Goal: Information Seeking & Learning: Learn about a topic

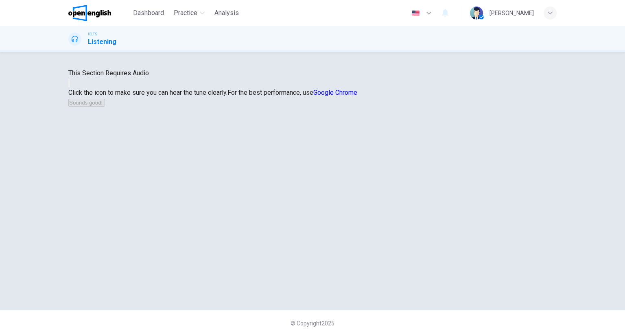
drag, startPoint x: 334, startPoint y: 200, endPoint x: 325, endPoint y: 197, distance: 9.9
click at [325, 107] on div "This Section Requires Audio Click the icon to make sure you can hear the tune c…" at bounding box center [312, 87] width 488 height 39
click at [70, 87] on button "button" at bounding box center [69, 83] width 2 height 8
click at [105, 107] on button "Sounds good!" at bounding box center [86, 103] width 37 height 8
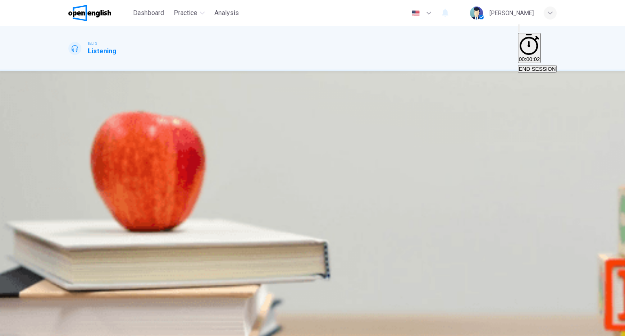
drag, startPoint x: 223, startPoint y: 147, endPoint x: 230, endPoint y: 143, distance: 7.5
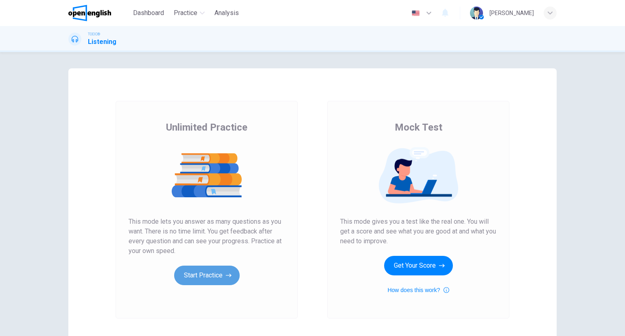
click at [211, 282] on button "Start Practice" at bounding box center [207, 276] width 66 height 20
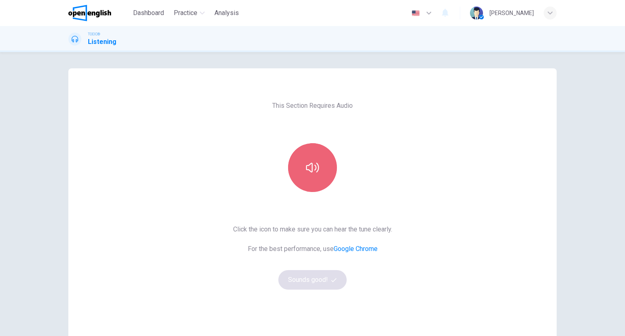
click at [306, 168] on icon "button" at bounding box center [312, 168] width 13 height 10
click at [316, 171] on icon "button" at bounding box center [312, 167] width 13 height 13
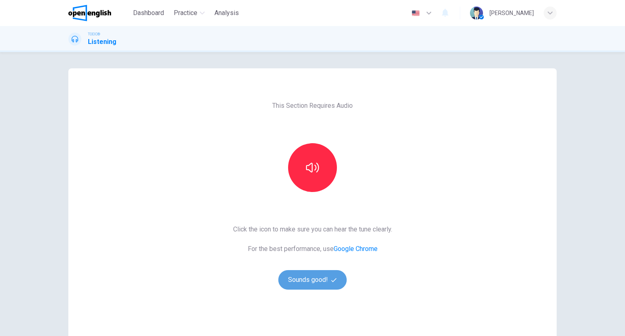
click at [330, 275] on button "Sounds good!" at bounding box center [312, 280] width 68 height 20
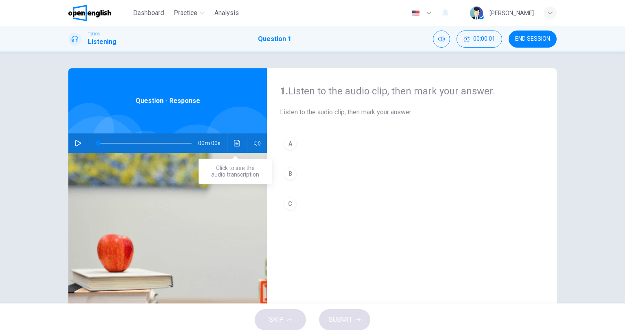
click at [240, 147] on button "Click to see the audio transcription" at bounding box center [237, 143] width 13 height 20
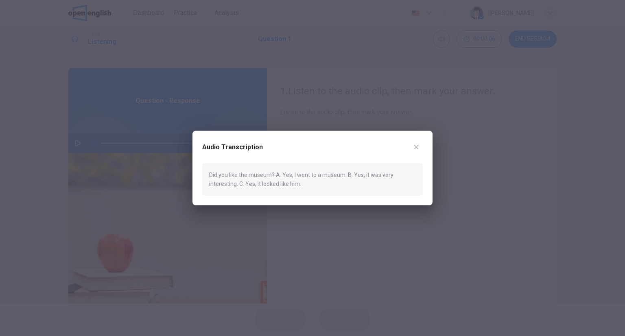
click at [419, 141] on div "Audio Transcription" at bounding box center [312, 152] width 221 height 23
click at [409, 150] on div "Audio Transcription" at bounding box center [312, 152] width 221 height 23
click at [413, 149] on icon "button" at bounding box center [416, 147] width 7 height 7
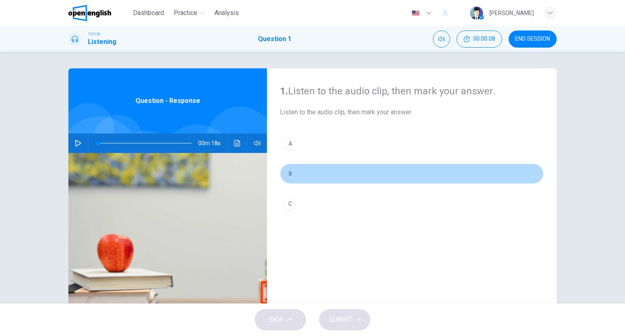
drag, startPoint x: 291, startPoint y: 175, endPoint x: 319, endPoint y: 227, distance: 58.6
click at [292, 175] on div "B" at bounding box center [290, 173] width 13 height 13
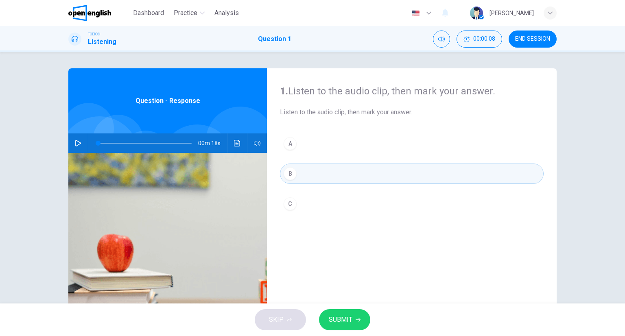
click at [358, 315] on button "SUBMIT" at bounding box center [344, 319] width 51 height 21
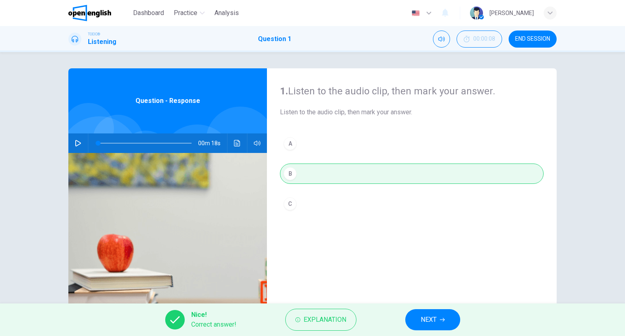
click at [441, 315] on button "NEXT" at bounding box center [432, 319] width 55 height 21
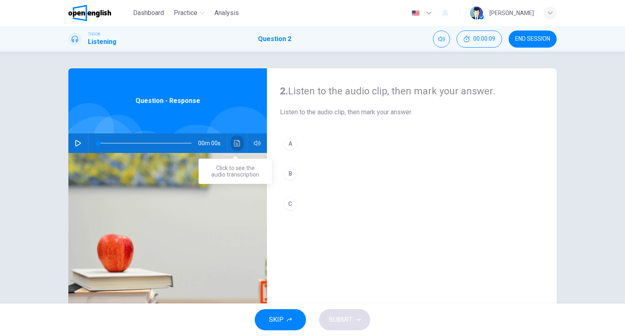
click at [234, 146] on button "Click to see the audio transcription" at bounding box center [237, 143] width 13 height 20
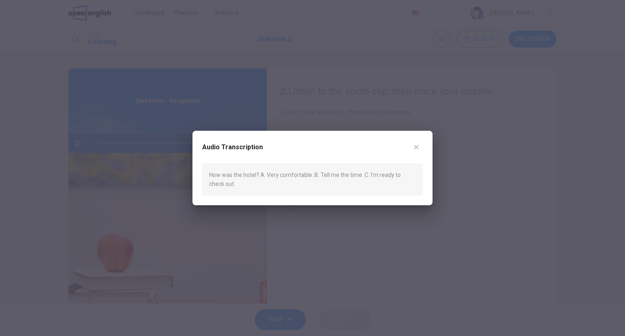
drag, startPoint x: 418, startPoint y: 146, endPoint x: 405, endPoint y: 142, distance: 13.8
click at [417, 146] on icon "button" at bounding box center [416, 147] width 7 height 7
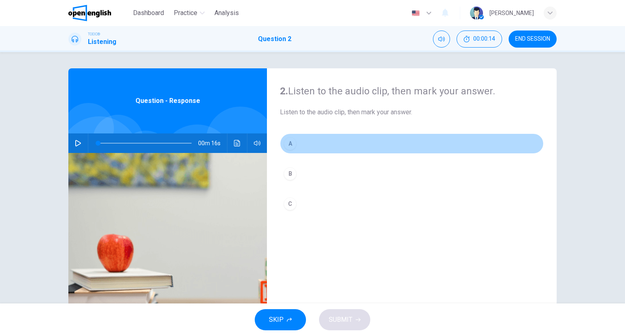
click at [290, 140] on div "A" at bounding box center [290, 143] width 13 height 13
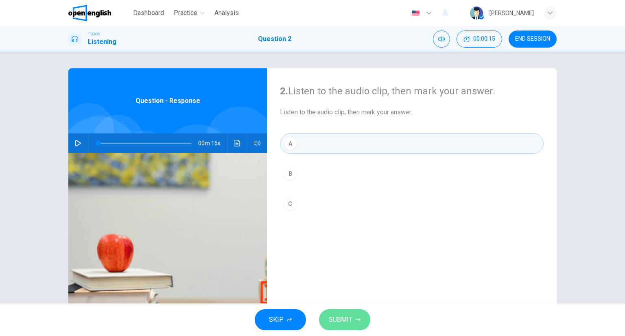
click at [346, 317] on span "SUBMIT" at bounding box center [341, 319] width 24 height 11
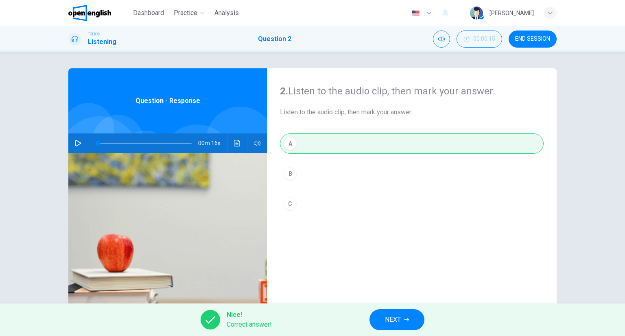
click at [401, 317] on span "NEXT" at bounding box center [393, 319] width 16 height 11
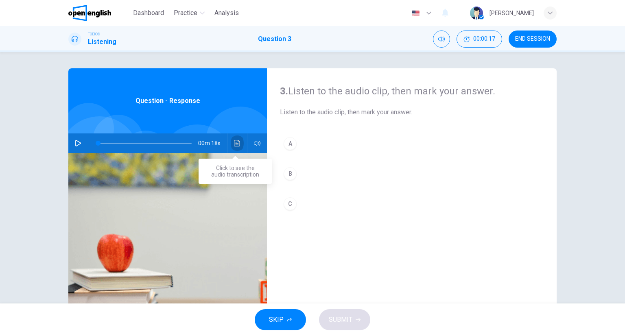
click at [236, 138] on button "Click to see the audio transcription" at bounding box center [237, 143] width 13 height 20
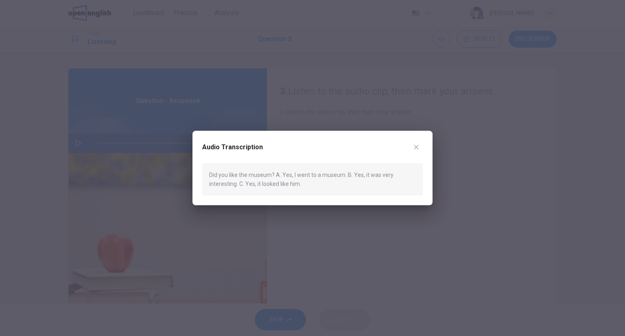
click at [439, 147] on div at bounding box center [312, 168] width 625 height 336
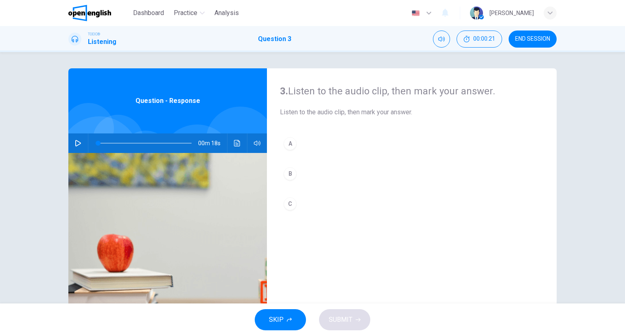
click at [309, 173] on button "B" at bounding box center [412, 174] width 264 height 20
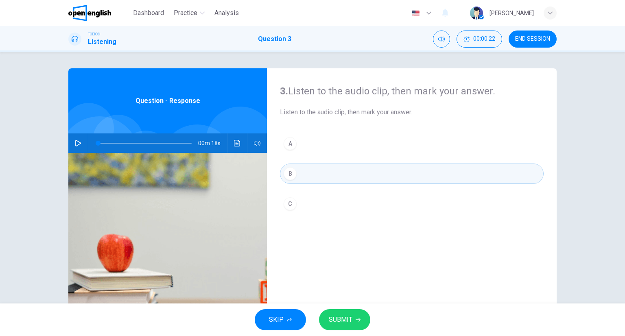
click at [363, 315] on button "SUBMIT" at bounding box center [344, 319] width 51 height 21
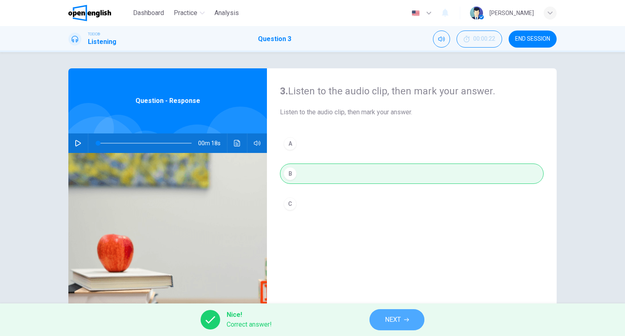
click at [390, 315] on span "NEXT" at bounding box center [393, 319] width 16 height 11
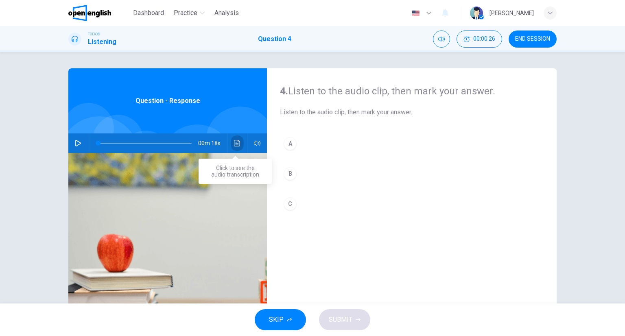
click at [235, 140] on icon "Click to see the audio transcription" at bounding box center [237, 143] width 6 height 7
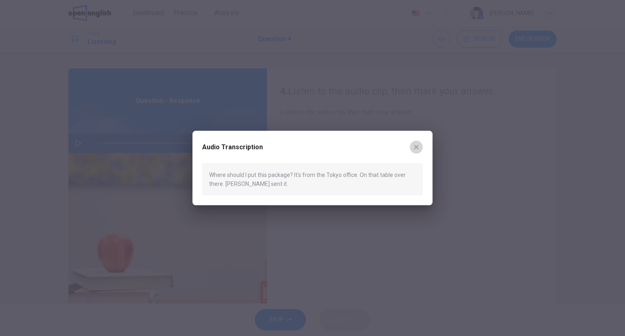
click at [411, 145] on button "button" at bounding box center [416, 147] width 13 height 13
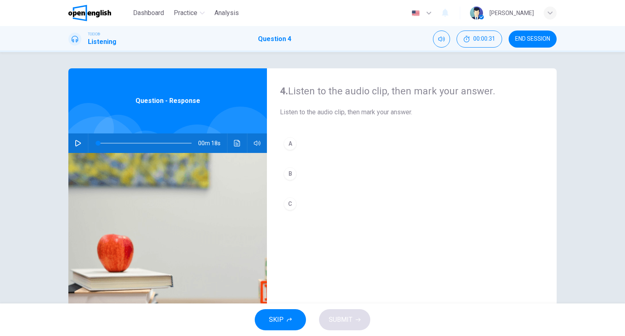
click at [308, 157] on div "A B C" at bounding box center [412, 181] width 264 height 97
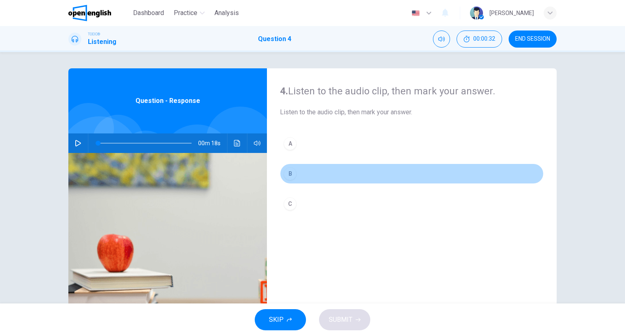
click at [299, 168] on button "B" at bounding box center [412, 174] width 264 height 20
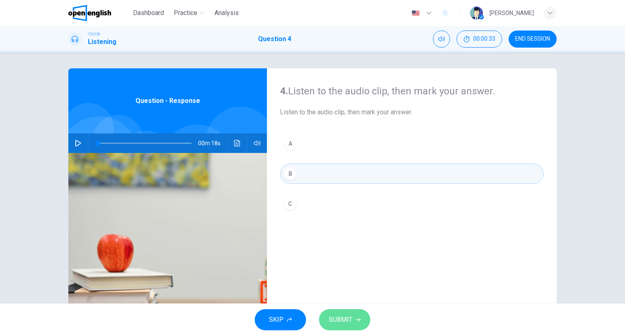
click at [325, 317] on button "SUBMIT" at bounding box center [344, 319] width 51 height 21
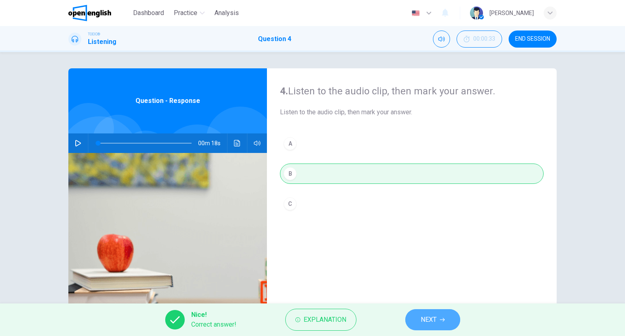
click at [412, 317] on button "NEXT" at bounding box center [432, 319] width 55 height 21
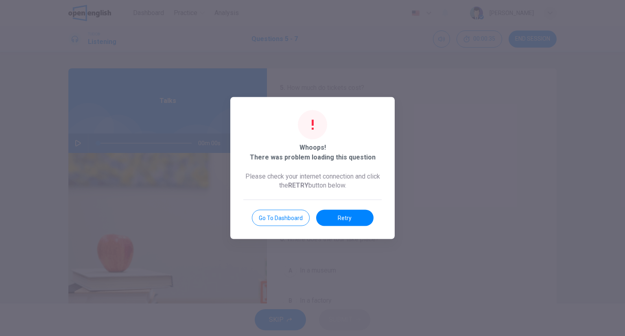
click at [334, 229] on div "Whoops! There was problem loading this question Please check your internet conn…" at bounding box center [312, 168] width 164 height 142
click at [337, 216] on button "Retry" at bounding box center [344, 218] width 57 height 16
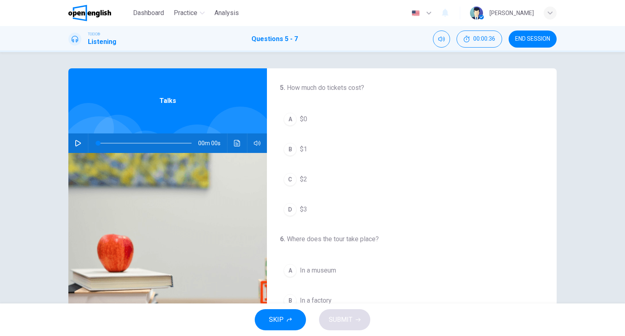
click at [236, 144] on icon "Click to see the audio transcription" at bounding box center [237, 143] width 6 height 7
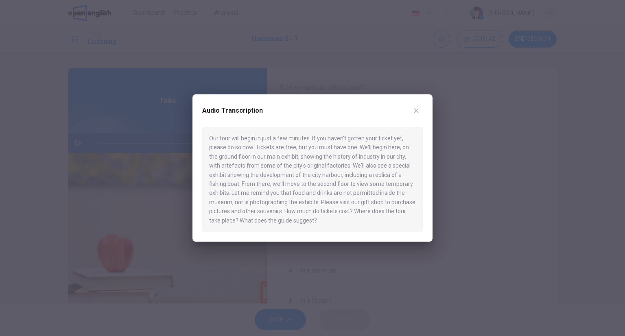
click at [470, 168] on div at bounding box center [312, 168] width 625 height 336
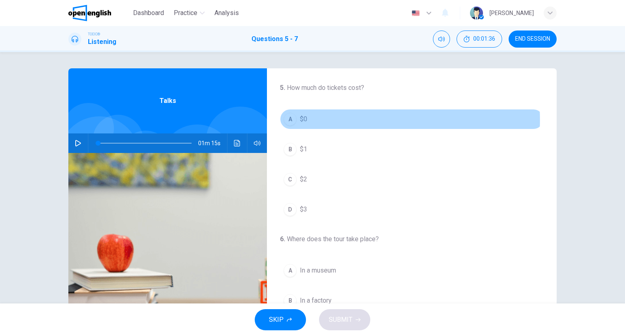
click at [319, 120] on button "A $0" at bounding box center [412, 119] width 264 height 20
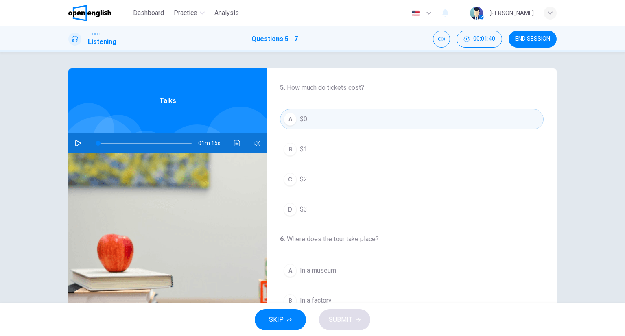
click at [325, 269] on span "In a museum" at bounding box center [318, 271] width 36 height 10
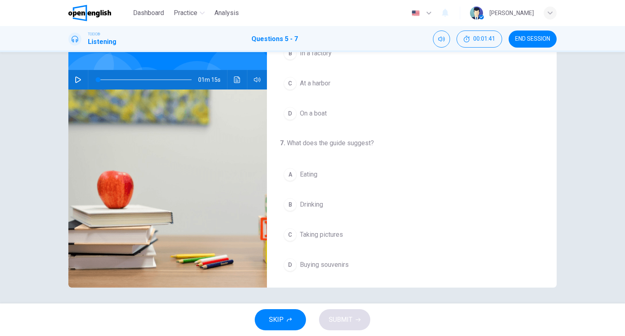
scroll to position [64, 0]
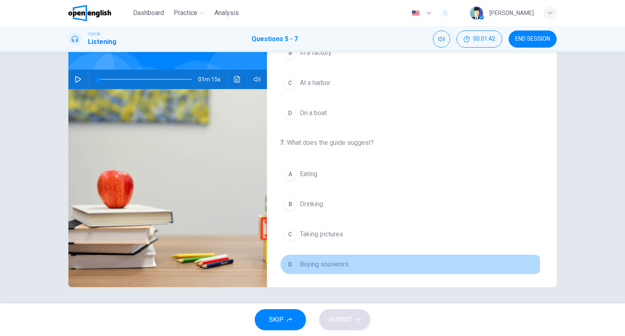
click at [321, 262] on span "Buying souvenirs" at bounding box center [324, 265] width 49 height 10
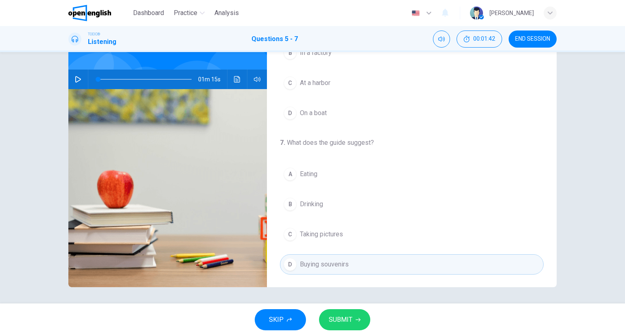
click at [356, 313] on button "SUBMIT" at bounding box center [344, 319] width 51 height 21
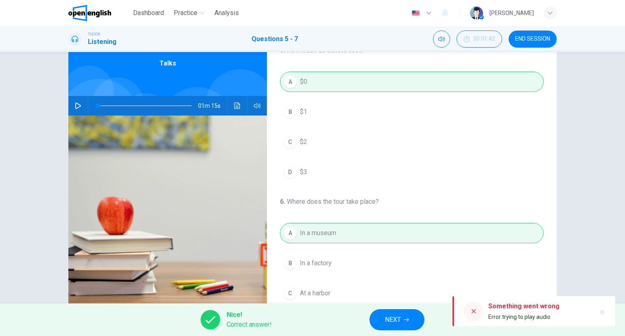
scroll to position [23, 0]
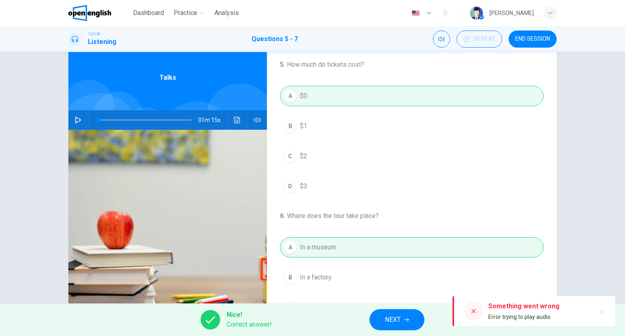
click at [606, 311] on button "button" at bounding box center [602, 312] width 13 height 13
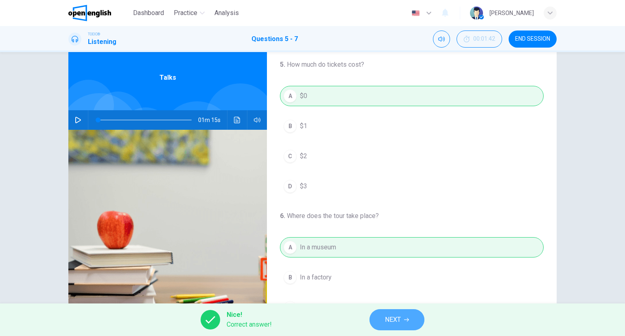
click at [414, 313] on button "NEXT" at bounding box center [396, 319] width 55 height 21
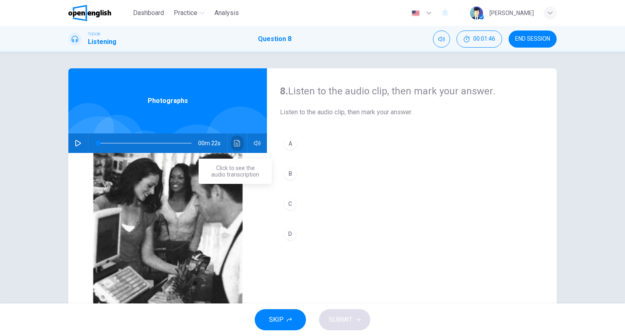
click at [234, 142] on icon "Click to see the audio transcription" at bounding box center [237, 143] width 6 height 7
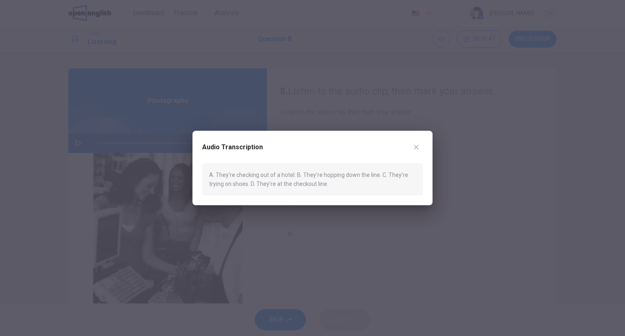
click at [441, 78] on div at bounding box center [312, 168] width 625 height 336
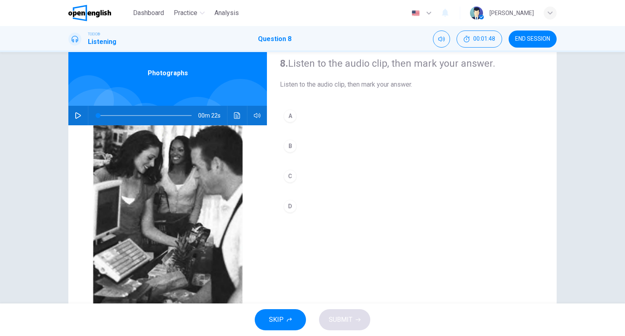
scroll to position [64, 0]
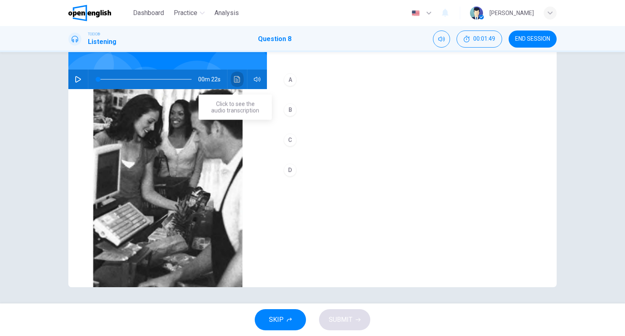
click at [234, 78] on icon "Click to see the audio transcription" at bounding box center [237, 79] width 6 height 7
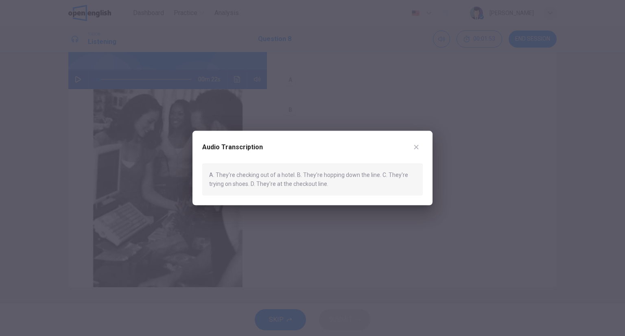
click at [418, 149] on icon "button" at bounding box center [416, 147] width 4 height 4
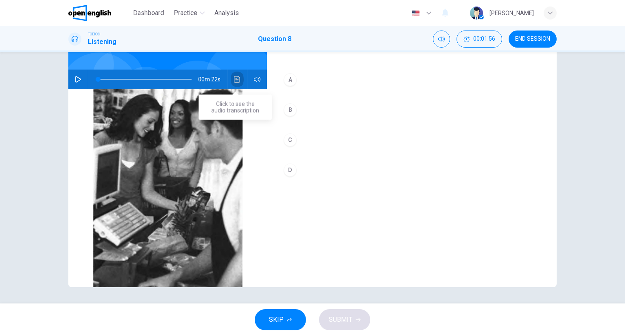
click at [234, 81] on icon "Click to see the audio transcription" at bounding box center [237, 79] width 7 height 7
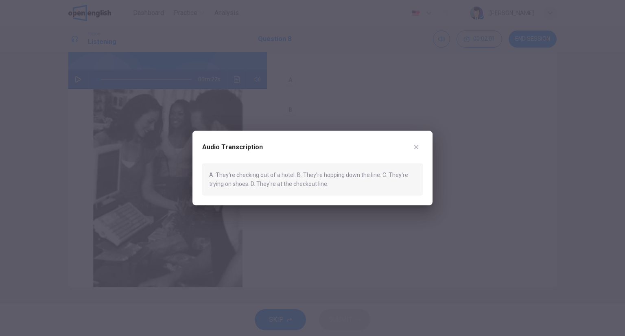
click at [412, 141] on div "Audio Transcription" at bounding box center [312, 152] width 221 height 23
click at [439, 144] on div at bounding box center [312, 168] width 625 height 336
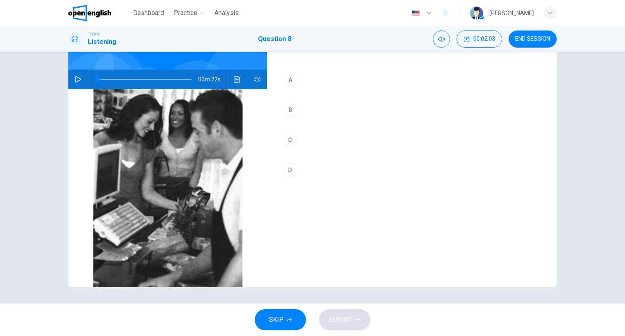
click at [310, 184] on div "A B C D" at bounding box center [412, 133] width 264 height 127
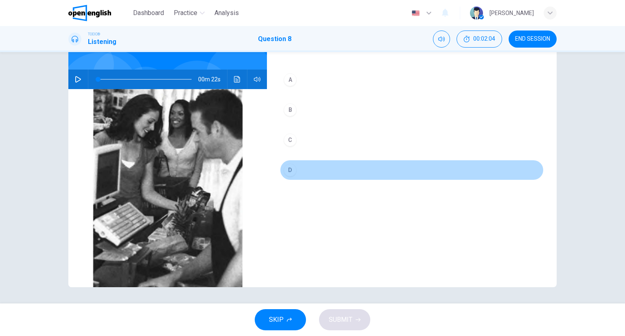
click at [303, 175] on button "D" at bounding box center [412, 170] width 264 height 20
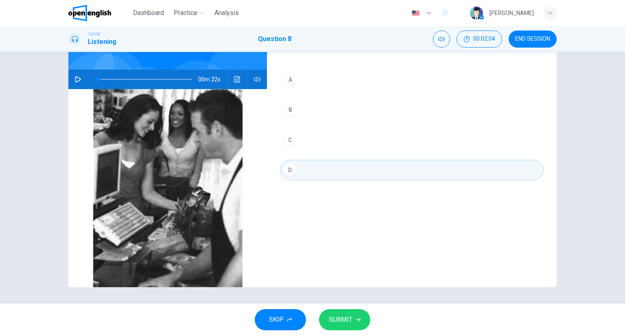
click at [334, 319] on span "SUBMIT" at bounding box center [341, 319] width 24 height 11
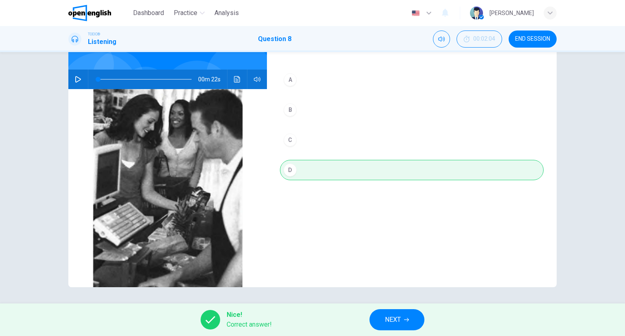
click at [417, 328] on button "NEXT" at bounding box center [396, 319] width 55 height 21
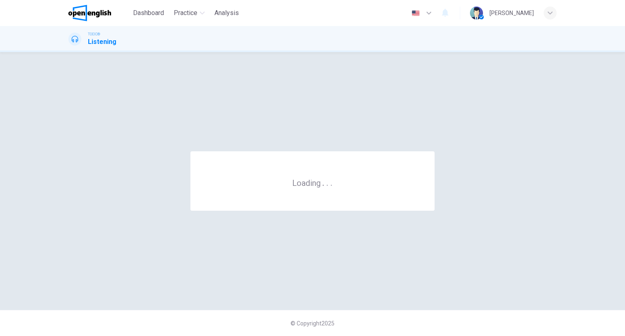
scroll to position [0, 0]
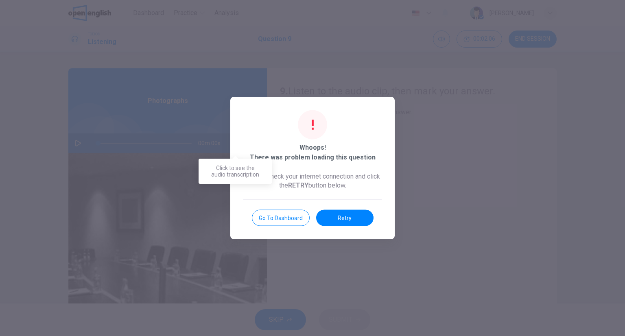
click at [239, 143] on div "Whoops! There was problem loading this question Please check your internet conn…" at bounding box center [312, 168] width 164 height 142
click at [330, 219] on button "Retry" at bounding box center [344, 218] width 57 height 16
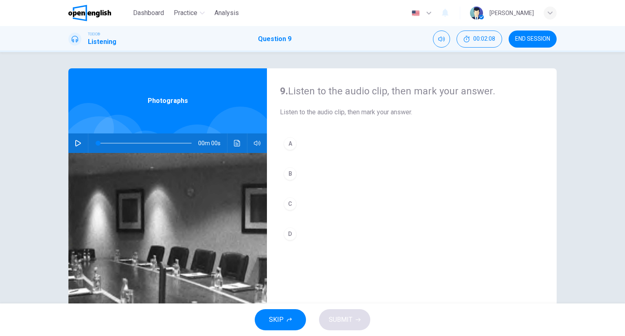
click at [234, 141] on icon "Click to see the audio transcription" at bounding box center [237, 143] width 7 height 7
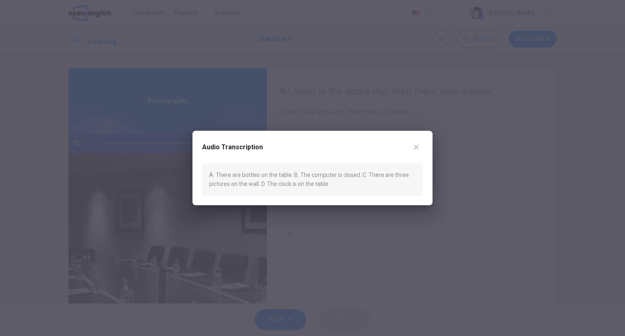
click at [419, 142] on button "button" at bounding box center [416, 147] width 13 height 13
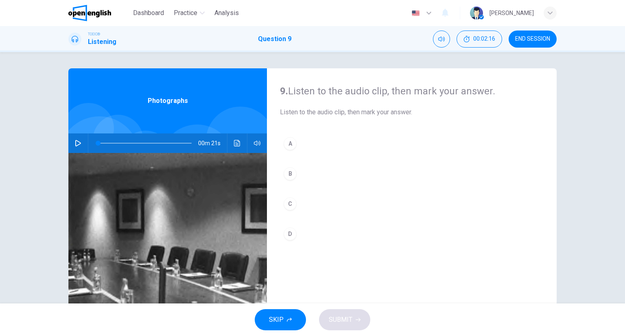
click at [293, 206] on div "C" at bounding box center [290, 203] width 13 height 13
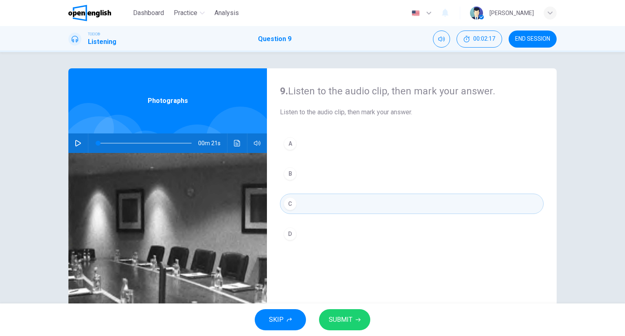
click at [357, 307] on div "SKIP SUBMIT" at bounding box center [312, 320] width 625 height 33
click at [360, 312] on button "SUBMIT" at bounding box center [344, 319] width 51 height 21
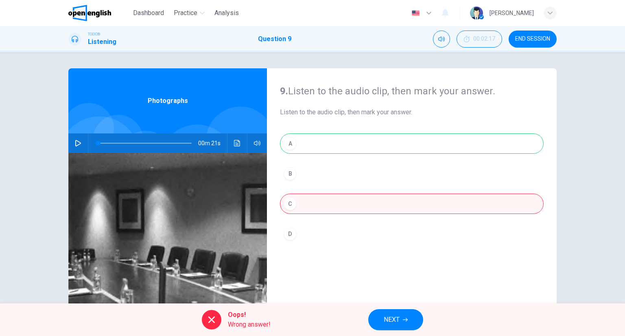
click at [398, 323] on span "NEXT" at bounding box center [392, 319] width 16 height 11
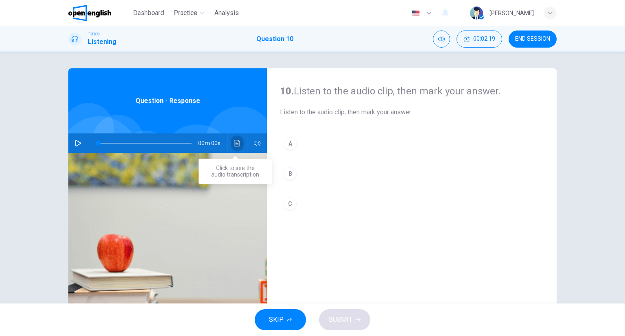
click at [236, 145] on icon "Click to see the audio transcription" at bounding box center [237, 143] width 7 height 7
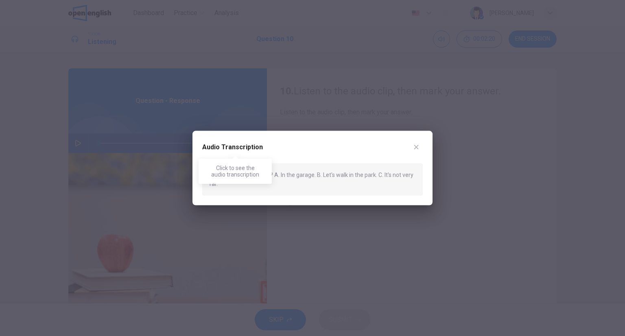
click at [258, 153] on div "Audio Transcription" at bounding box center [312, 152] width 221 height 23
click at [420, 150] on button "button" at bounding box center [416, 147] width 13 height 13
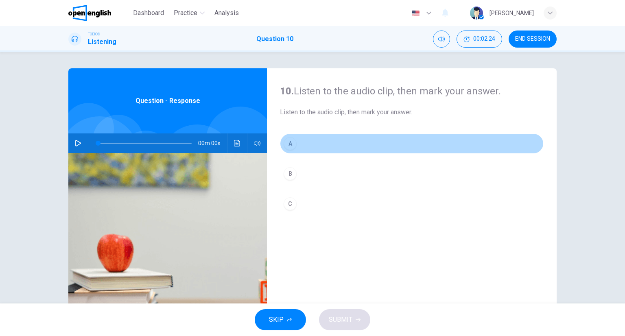
drag, startPoint x: 345, startPoint y: 141, endPoint x: 350, endPoint y: 162, distance: 21.0
click at [345, 142] on button "A" at bounding box center [412, 143] width 264 height 20
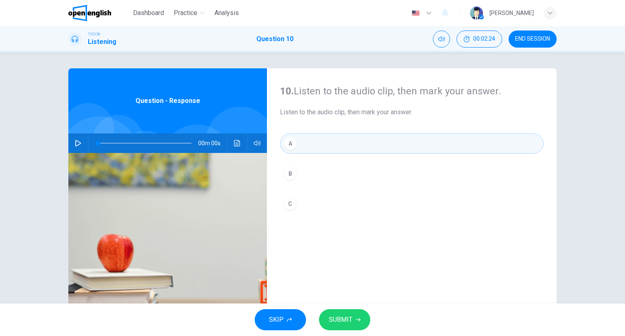
click at [338, 318] on span "SUBMIT" at bounding box center [341, 319] width 24 height 11
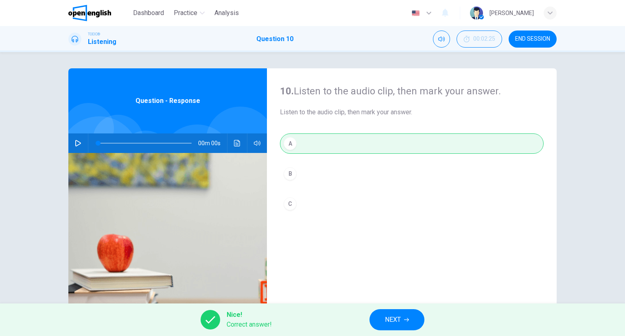
click at [400, 307] on div "Nice! Correct answer! NEXT" at bounding box center [312, 320] width 625 height 33
click at [404, 321] on button "NEXT" at bounding box center [396, 319] width 55 height 21
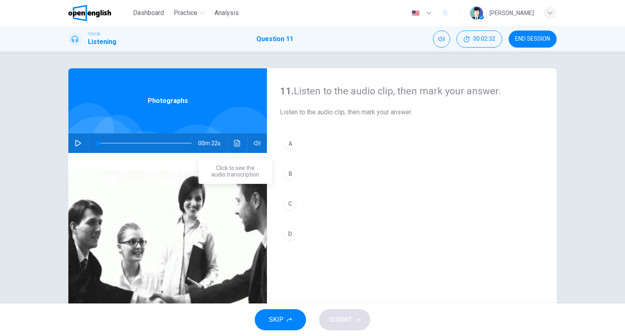
click at [233, 150] on button "Click to see the audio transcription" at bounding box center [237, 143] width 13 height 20
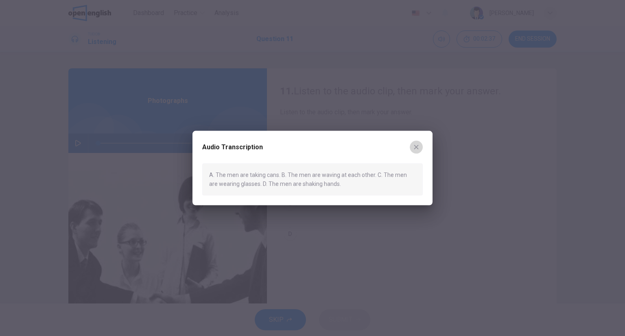
drag, startPoint x: 416, startPoint y: 147, endPoint x: 358, endPoint y: 205, distance: 82.3
click at [416, 147] on icon "button" at bounding box center [416, 147] width 4 height 4
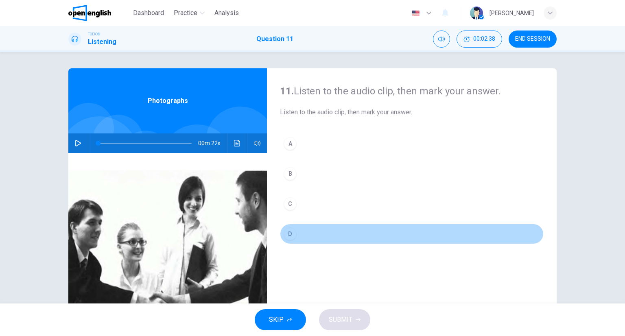
click at [284, 234] on div "D" at bounding box center [290, 233] width 13 height 13
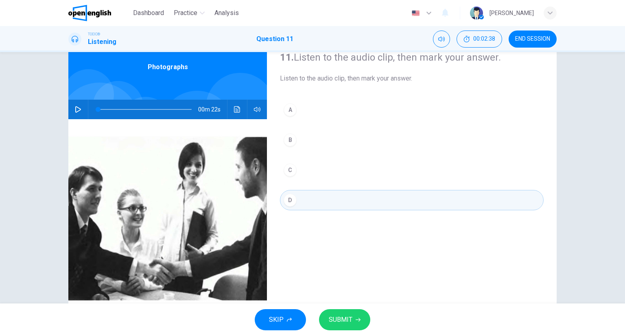
scroll to position [64, 0]
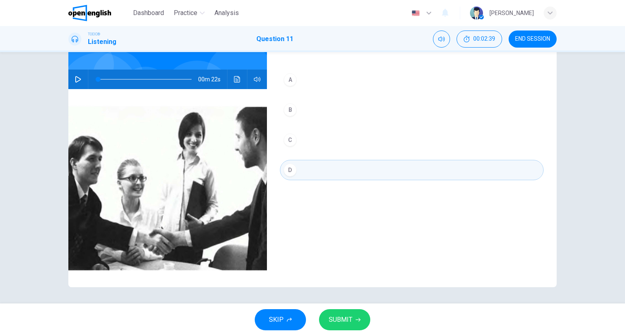
drag, startPoint x: 339, startPoint y: 301, endPoint x: 349, endPoint y: 317, distance: 18.1
click at [340, 302] on div "11. Listen to the audio clip, then mark your answer. Listen to the audio clip, …" at bounding box center [312, 177] width 625 height 251
click at [348, 317] on span "SUBMIT" at bounding box center [341, 319] width 24 height 11
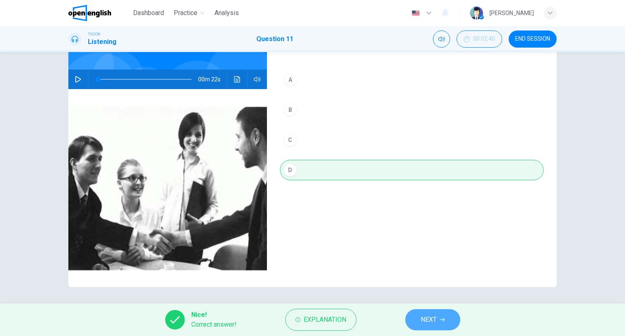
click at [438, 323] on button "NEXT" at bounding box center [432, 319] width 55 height 21
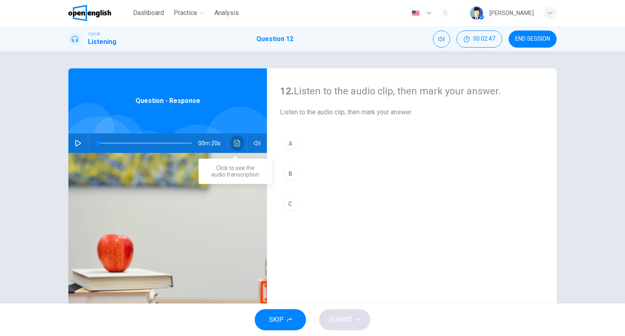
click at [232, 137] on button "Click to see the audio transcription" at bounding box center [237, 143] width 13 height 20
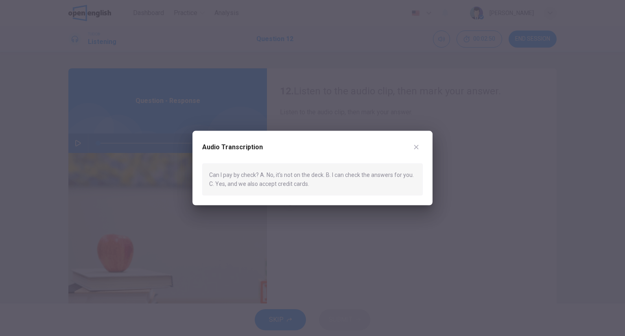
click at [415, 146] on icon "button" at bounding box center [416, 147] width 4 height 4
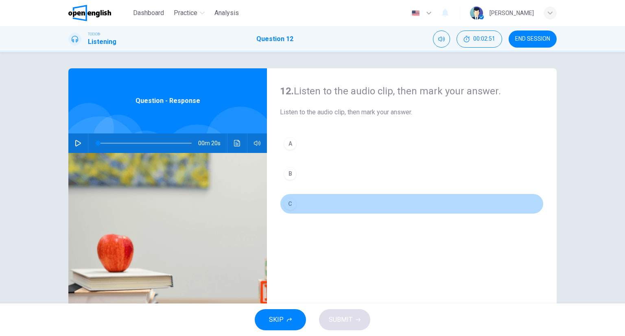
click at [308, 201] on button "C" at bounding box center [412, 204] width 264 height 20
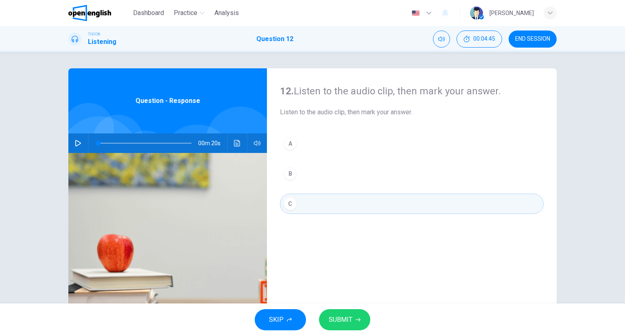
drag, startPoint x: 350, startPoint y: 306, endPoint x: 348, endPoint y: 311, distance: 6.0
click at [350, 306] on div "SKIP SUBMIT" at bounding box center [312, 320] width 625 height 33
click at [344, 319] on span "SUBMIT" at bounding box center [341, 319] width 24 height 11
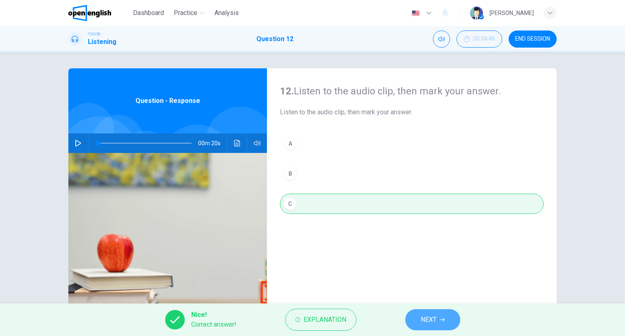
click at [418, 310] on button "NEXT" at bounding box center [432, 319] width 55 height 21
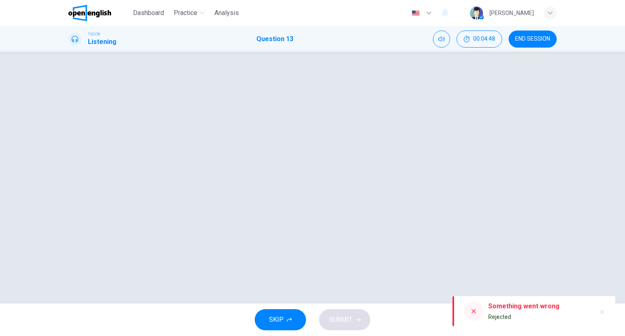
click at [593, 318] on div at bounding box center [599, 311] width 20 height 15
drag, startPoint x: 597, startPoint y: 316, endPoint x: 601, endPoint y: 313, distance: 5.0
click at [601, 313] on div at bounding box center [599, 311] width 20 height 15
click at [614, 312] on div "Something went wrong Rejected" at bounding box center [533, 311] width 163 height 30
click at [618, 311] on div "SKIP SUBMIT" at bounding box center [312, 320] width 625 height 33
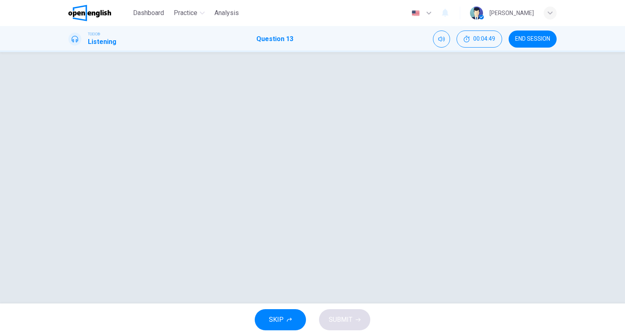
click at [619, 313] on div "SKIP SUBMIT" at bounding box center [312, 320] width 625 height 33
drag, startPoint x: 372, startPoint y: 61, endPoint x: 244, endPoint y: 53, distance: 128.0
click at [362, 57] on div at bounding box center [312, 177] width 625 height 251
click at [283, 316] on span "SKIP" at bounding box center [276, 319] width 15 height 11
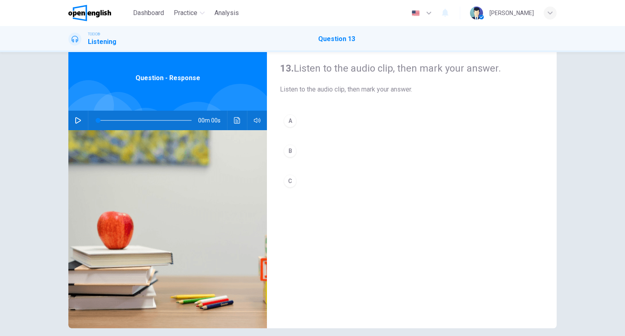
scroll to position [57, 0]
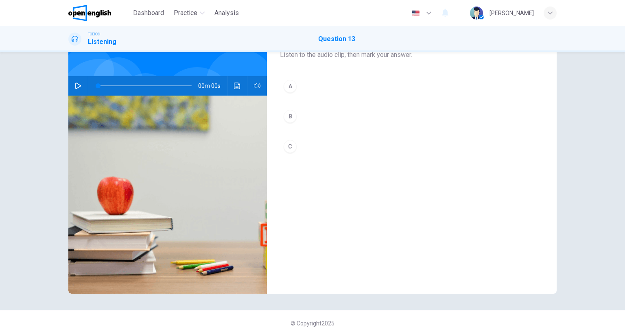
click at [229, 82] on div "00m 00s" at bounding box center [167, 86] width 199 height 20
click at [231, 84] on button "Click to see the audio transcription" at bounding box center [237, 86] width 13 height 20
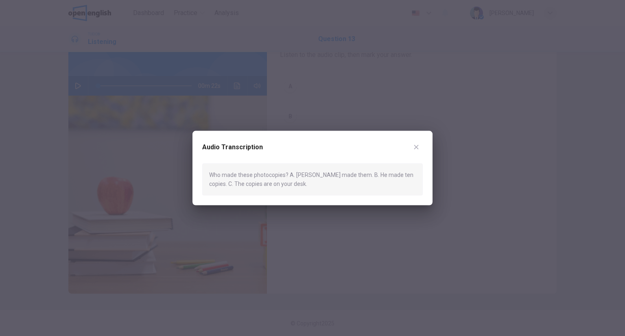
click at [424, 141] on div "Audio Transcription Who made these photocopies? A. Peter made them. B. He made …" at bounding box center [312, 168] width 240 height 74
click at [431, 142] on div "Audio Transcription Who made these photocopies? A. Peter made them. B. He made …" at bounding box center [312, 168] width 240 height 74
click at [419, 144] on button "button" at bounding box center [416, 147] width 13 height 13
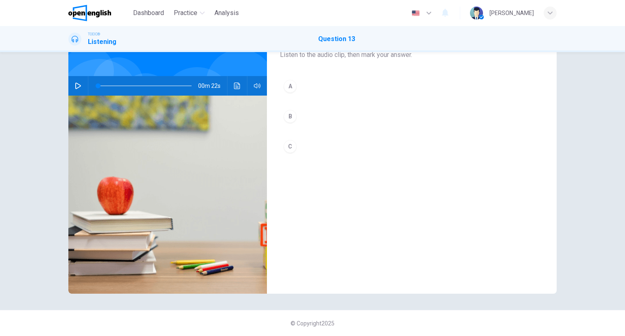
click at [331, 80] on button "A" at bounding box center [412, 86] width 264 height 20
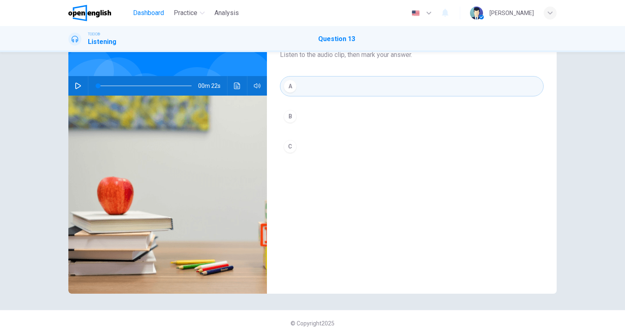
click at [145, 11] on span "Dashboard" at bounding box center [148, 13] width 31 height 10
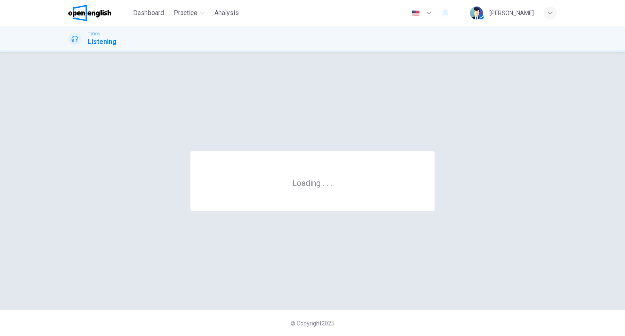
scroll to position [0, 0]
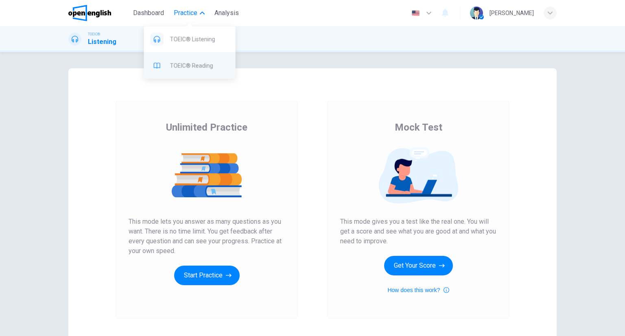
click at [201, 66] on span "TOEIC® Reading" at bounding box center [199, 66] width 59 height 10
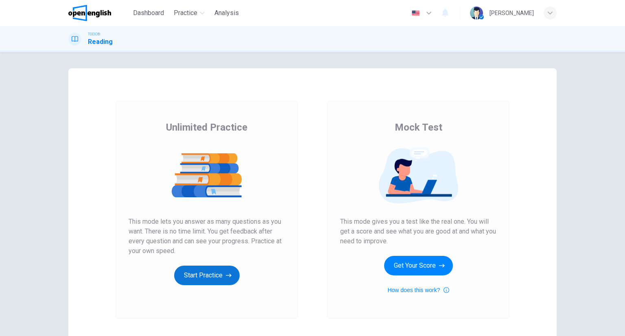
click at [231, 277] on button "Start Practice" at bounding box center [207, 276] width 66 height 20
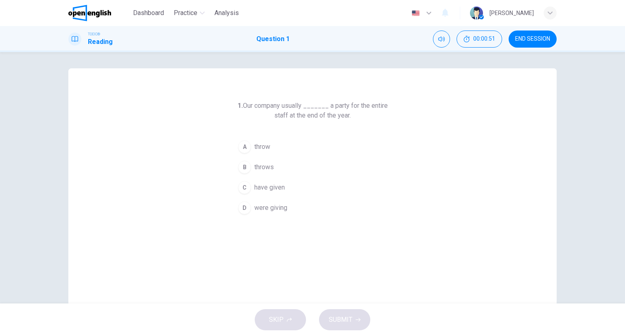
click at [254, 146] on span "throw" at bounding box center [262, 147] width 16 height 10
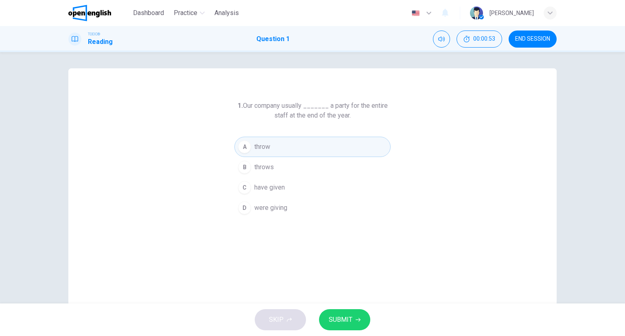
click at [293, 192] on button "C have given" at bounding box center [312, 187] width 156 height 20
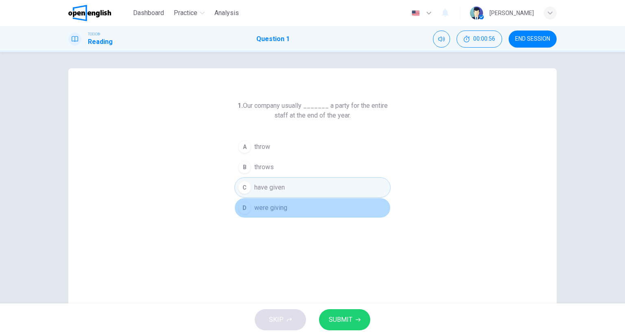
click at [294, 207] on button "D were giving" at bounding box center [312, 208] width 156 height 20
